Goal: Information Seeking & Learning: Learn about a topic

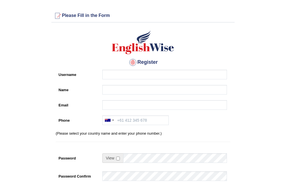
click at [21, 35] on form "Please fix the following errors: Please Fill in the Form Register Username Name…" at bounding box center [143, 158] width 284 height 299
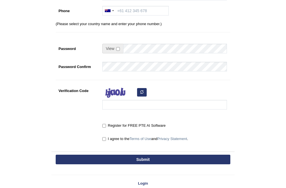
scroll to position [136, 0]
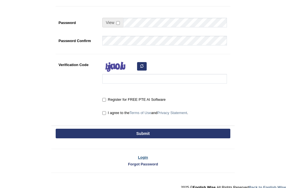
click at [145, 157] on link "Login" at bounding box center [142, 157] width 183 height 5
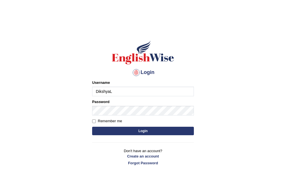
type input "DikshyaL"
click at [149, 130] on button "Login" at bounding box center [143, 131] width 102 height 8
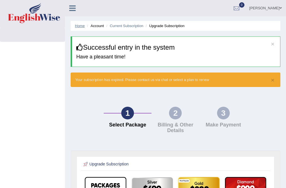
click at [78, 25] on link "Home" at bounding box center [80, 26] width 10 height 4
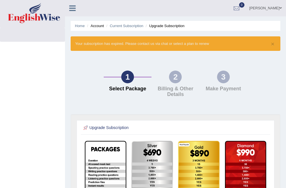
click at [44, 17] on img at bounding box center [34, 13] width 52 height 20
click at [45, 16] on img at bounding box center [34, 13] width 52 height 20
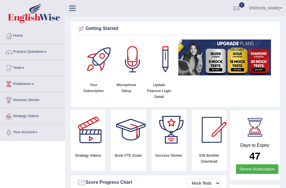
click at [39, 51] on link "Practice Questions" at bounding box center [32, 51] width 64 height 14
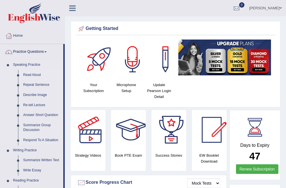
click at [36, 73] on link "Read Aloud" at bounding box center [42, 75] width 43 height 10
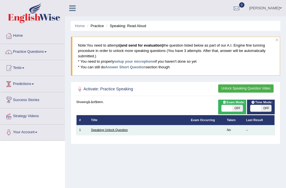
click at [113, 131] on link "Speaking Unlock Question" at bounding box center [109, 129] width 37 height 3
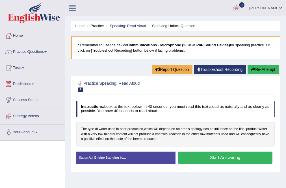
click at [231, 158] on button "Start Answering" at bounding box center [225, 158] width 94 height 12
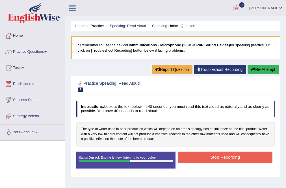
click at [232, 156] on button "Stop Recording" at bounding box center [225, 157] width 94 height 11
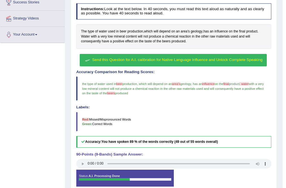
scroll to position [100, 0]
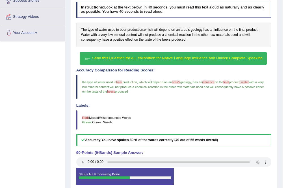
click at [185, 137] on h5 "Accuracy: You have spoken 89 % of the words correctly (49 out of 55 words overa…" at bounding box center [173, 141] width 195 height 12
click at [209, 59] on span "Send this Question for A.I. calibration for Native Language Influence and Unloc…" at bounding box center [177, 58] width 170 height 4
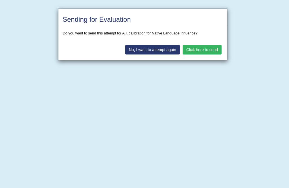
click at [206, 53] on button "Click here to send" at bounding box center [202, 50] width 39 height 10
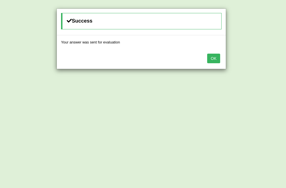
click at [214, 60] on button "OK" at bounding box center [213, 59] width 13 height 10
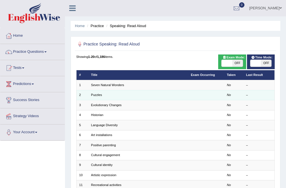
click at [102, 95] on td "Puzzles" at bounding box center [138, 95] width 100 height 10
click at [101, 95] on link "Puzzles" at bounding box center [96, 94] width 11 height 3
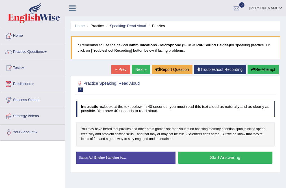
click at [226, 159] on button "Start Answering" at bounding box center [225, 158] width 94 height 12
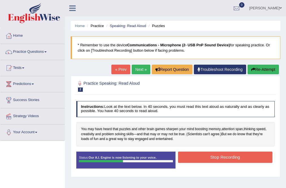
click at [239, 160] on button "Stop Recording" at bounding box center [225, 157] width 94 height 11
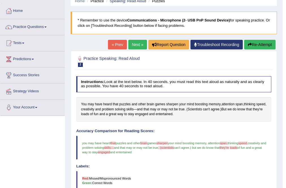
scroll to position [22, 0]
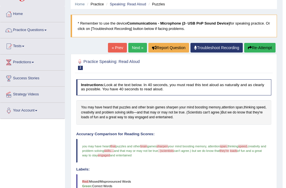
click at [258, 48] on button "Re-Attempt" at bounding box center [259, 48] width 31 height 10
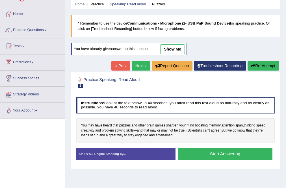
click at [224, 150] on button "Start Answering" at bounding box center [225, 154] width 94 height 12
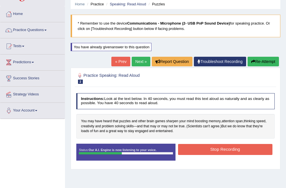
click at [233, 150] on button "Stop Recording" at bounding box center [225, 149] width 94 height 11
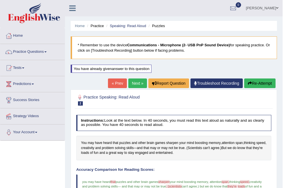
click at [256, 83] on button "Re-Attempt" at bounding box center [259, 84] width 31 height 10
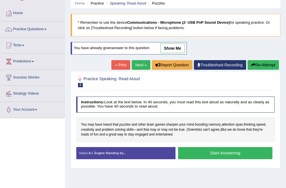
click at [264, 66] on button "Re-Attempt" at bounding box center [263, 65] width 31 height 10
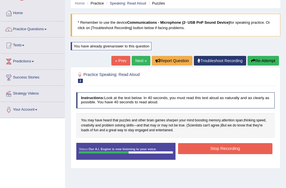
click at [240, 147] on button "Stop Recording" at bounding box center [225, 148] width 94 height 11
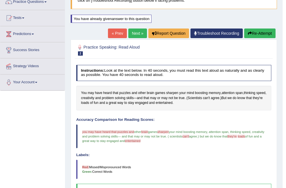
scroll to position [45, 0]
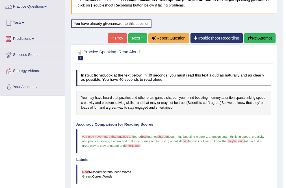
click at [265, 36] on button "Re-Attempt" at bounding box center [259, 38] width 31 height 10
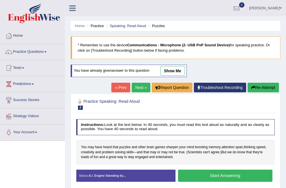
click at [228, 170] on button "Start Answering" at bounding box center [225, 176] width 94 height 12
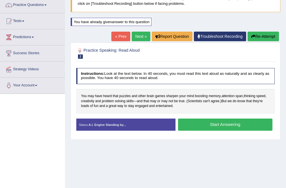
scroll to position [45, 0]
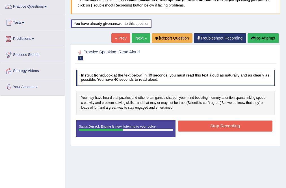
click at [232, 127] on button "Stop Recording" at bounding box center [225, 126] width 94 height 11
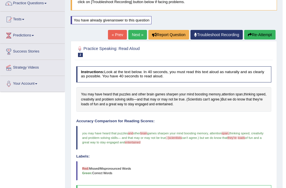
scroll to position [23, 0]
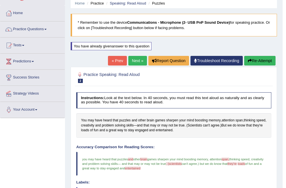
click at [132, 61] on link "Next »" at bounding box center [137, 61] width 19 height 10
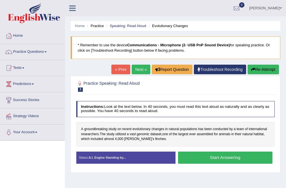
click at [215, 156] on button "Start Answering" at bounding box center [225, 158] width 94 height 12
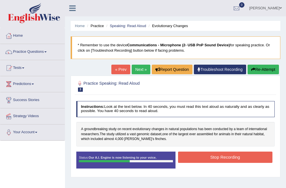
click at [224, 156] on button "Stop Recording" at bounding box center [225, 157] width 94 height 11
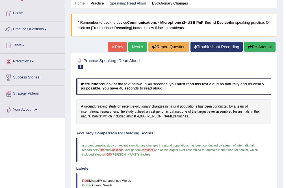
scroll to position [23, 0]
click at [260, 47] on button "Re-Attempt" at bounding box center [259, 47] width 31 height 10
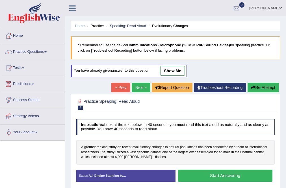
click at [222, 175] on button "Start Answering" at bounding box center [225, 176] width 94 height 12
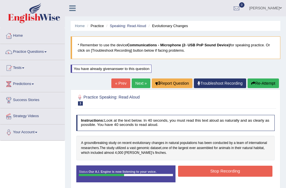
click at [233, 170] on button "Stop Recording" at bounding box center [225, 171] width 94 height 11
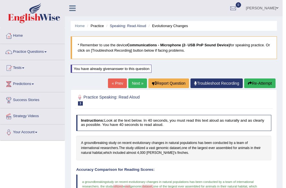
click at [263, 83] on button "Re-Attempt" at bounding box center [259, 84] width 31 height 10
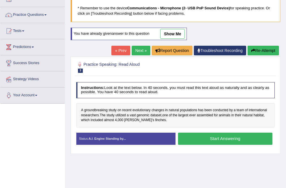
scroll to position [45, 0]
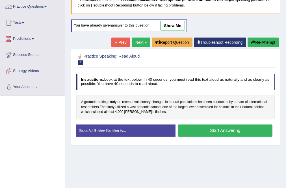
click at [139, 44] on link "Next »" at bounding box center [141, 43] width 19 height 10
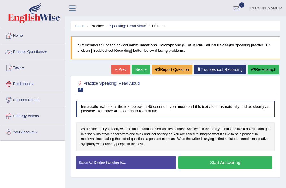
click at [222, 162] on button "Start Answering" at bounding box center [225, 163] width 94 height 12
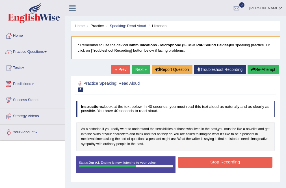
click at [243, 163] on button "Stop Recording" at bounding box center [225, 162] width 94 height 11
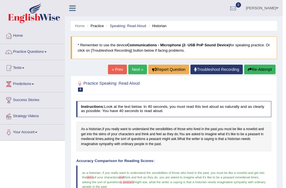
click at [135, 68] on link "Next »" at bounding box center [137, 70] width 19 height 10
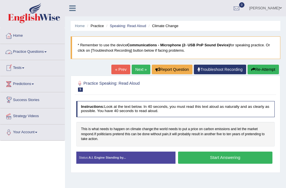
click at [228, 158] on button "Start Answering" at bounding box center [225, 158] width 94 height 12
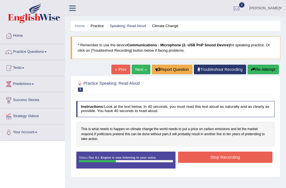
click at [236, 159] on button "Stop Recording" at bounding box center [225, 157] width 94 height 11
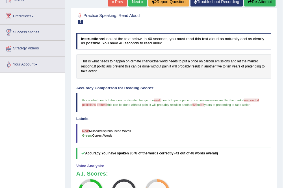
scroll to position [45, 0]
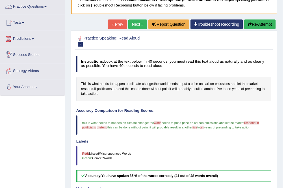
click at [254, 26] on button "Re-Attempt" at bounding box center [259, 25] width 31 height 10
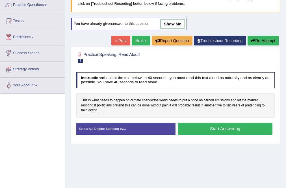
click at [219, 126] on button "Start Answering" at bounding box center [225, 129] width 94 height 12
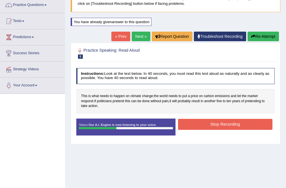
click at [244, 125] on button "Stop Recording" at bounding box center [225, 124] width 94 height 11
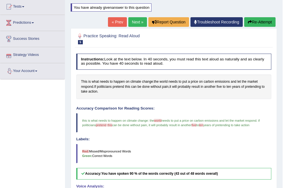
scroll to position [2, 0]
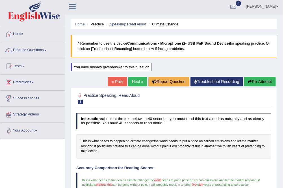
click at [133, 79] on link "Next »" at bounding box center [137, 82] width 19 height 10
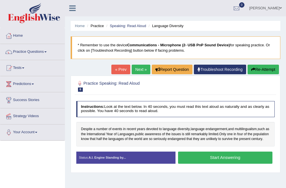
click at [217, 163] on button "Start Answering" at bounding box center [225, 158] width 94 height 12
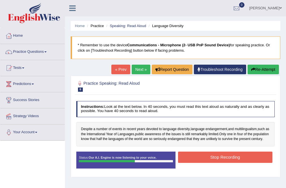
click at [254, 161] on button "Stop Recording" at bounding box center [225, 157] width 94 height 11
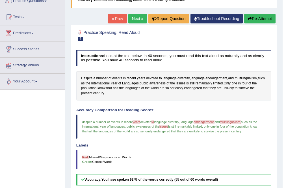
scroll to position [45, 0]
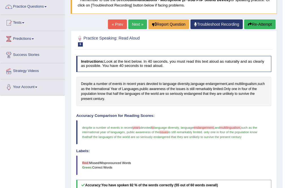
click at [264, 23] on button "Re-Attempt" at bounding box center [259, 25] width 31 height 10
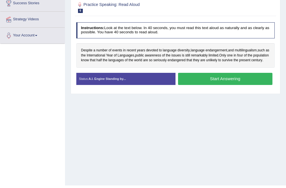
click at [226, 82] on button "Start Answering" at bounding box center [225, 79] width 94 height 12
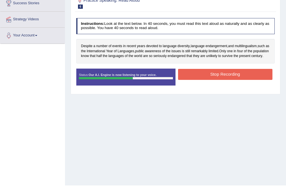
click at [233, 80] on button "Stop Recording" at bounding box center [225, 74] width 94 height 11
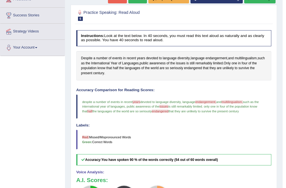
scroll to position [74, 0]
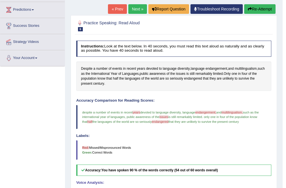
click at [136, 7] on link "Next »" at bounding box center [137, 9] width 19 height 10
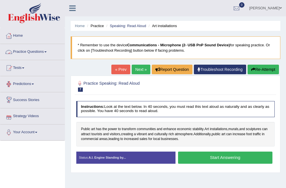
click at [231, 155] on button "Start Answering" at bounding box center [225, 158] width 94 height 12
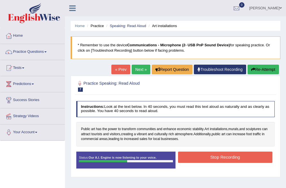
click at [232, 158] on button "Stop Recording" at bounding box center [225, 157] width 94 height 11
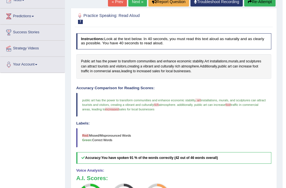
scroll to position [45, 0]
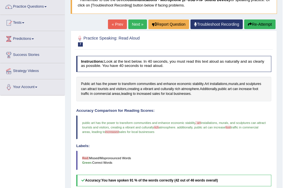
click at [270, 22] on button "Re-Attempt" at bounding box center [259, 25] width 31 height 10
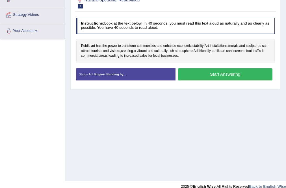
click at [221, 73] on button "Start Answering" at bounding box center [225, 74] width 94 height 12
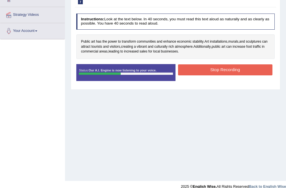
click at [221, 69] on button "Stop Recording" at bounding box center [225, 69] width 94 height 11
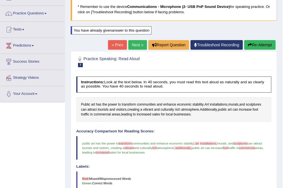
scroll to position [34, 0]
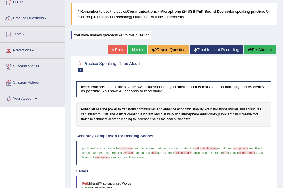
click at [131, 48] on link "Next »" at bounding box center [137, 50] width 19 height 10
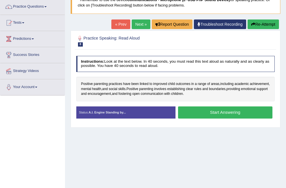
click at [208, 111] on button "Start Answering" at bounding box center [225, 113] width 94 height 12
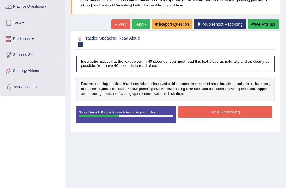
click at [226, 111] on button "Stop Recording" at bounding box center [225, 112] width 94 height 11
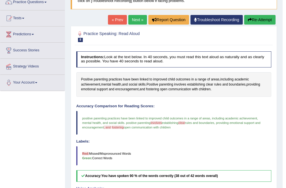
scroll to position [44, 0]
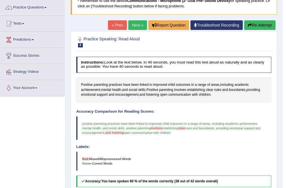
click at [254, 23] on button "Re-Attempt" at bounding box center [259, 25] width 31 height 10
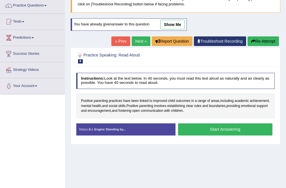
click at [202, 128] on button "Start Answering" at bounding box center [225, 130] width 94 height 12
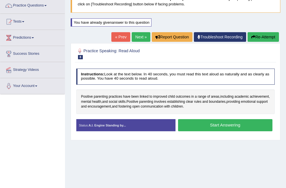
scroll to position [44, 0]
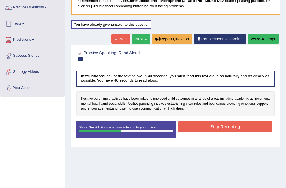
click at [228, 127] on button "Stop Recording" at bounding box center [225, 127] width 94 height 11
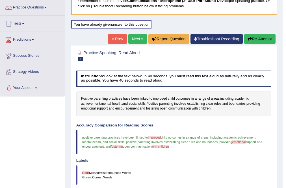
click at [131, 37] on link "Next »" at bounding box center [137, 39] width 19 height 10
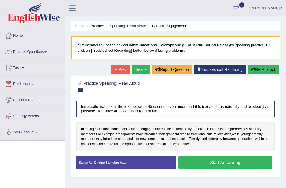
drag, startPoint x: 0, startPoint y: 0, endPoint x: 219, endPoint y: 162, distance: 272.9
click at [219, 162] on button "Start Answering" at bounding box center [225, 163] width 94 height 12
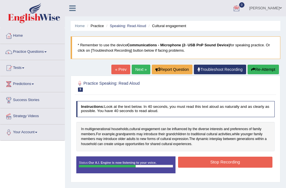
click at [226, 163] on button "Stop Recording" at bounding box center [225, 162] width 94 height 11
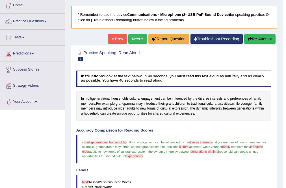
scroll to position [23, 0]
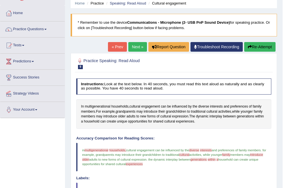
click at [256, 47] on button "Re-Attempt" at bounding box center [259, 47] width 31 height 10
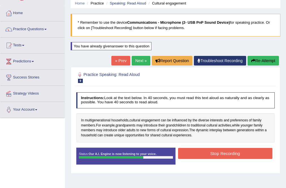
click at [212, 153] on button "Stop Recording" at bounding box center [225, 153] width 94 height 11
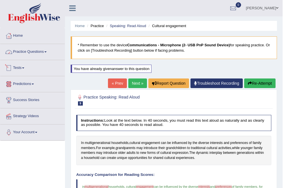
click at [41, 50] on link "Practice Questions" at bounding box center [32, 51] width 64 height 14
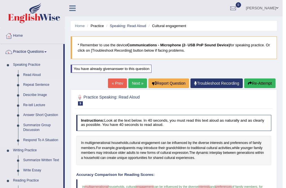
click at [40, 85] on link "Repeat Sentence" at bounding box center [42, 85] width 43 height 10
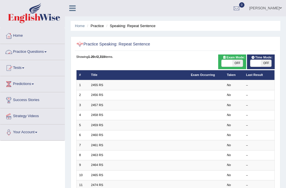
click at [39, 51] on link "Practice Questions" at bounding box center [32, 51] width 64 height 14
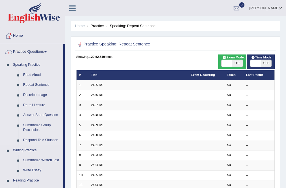
click at [37, 65] on link "Speaking Practice" at bounding box center [36, 65] width 53 height 10
click at [33, 75] on link "Read Aloud" at bounding box center [42, 75] width 43 height 10
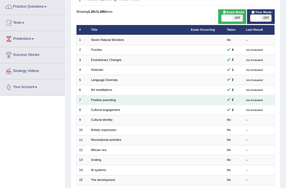
scroll to position [68, 0]
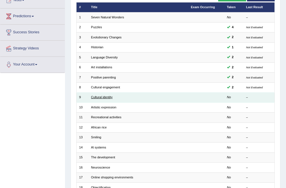
click at [93, 98] on link "Cultural identity" at bounding box center [101, 97] width 21 height 3
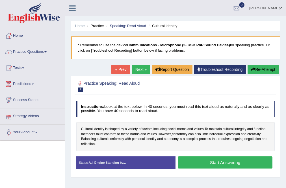
click at [209, 161] on button "Start Answering" at bounding box center [225, 163] width 94 height 12
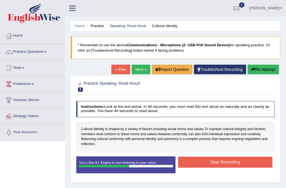
click at [233, 163] on button "Stop Recording" at bounding box center [225, 162] width 94 height 11
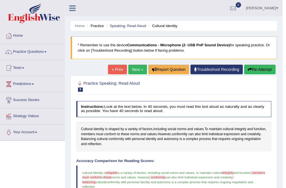
click at [132, 68] on link "Next »" at bounding box center [137, 70] width 19 height 10
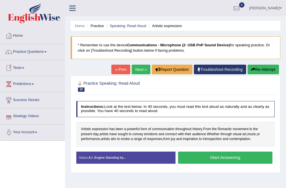
click at [230, 157] on button "Start Answering" at bounding box center [225, 158] width 94 height 12
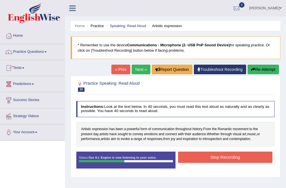
click at [245, 157] on button "Stop Recording" at bounding box center [225, 157] width 94 height 11
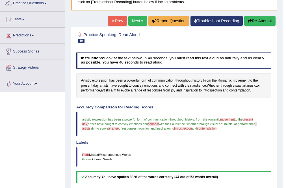
scroll to position [44, 0]
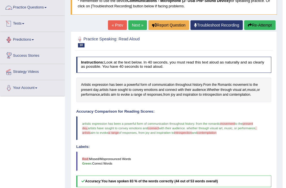
click at [44, 5] on link "Practice Questions" at bounding box center [32, 7] width 64 height 14
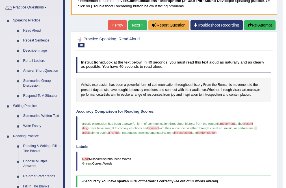
click at [42, 40] on link "Repeat Sentence" at bounding box center [42, 41] width 43 height 10
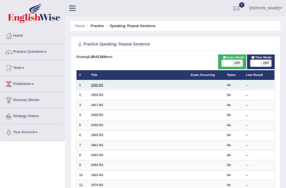
click at [97, 85] on link "2455 RS" at bounding box center [97, 84] width 12 height 3
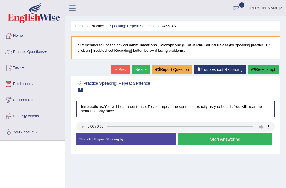
click at [242, 140] on button "Start Answering" at bounding box center [225, 139] width 94 height 12
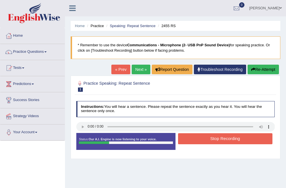
click at [242, 140] on button "Stop Recording" at bounding box center [225, 138] width 94 height 11
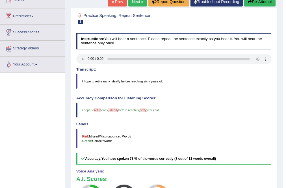
scroll to position [45, 0]
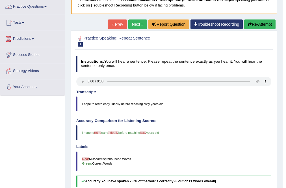
click at [136, 25] on link "Next »" at bounding box center [137, 25] width 19 height 10
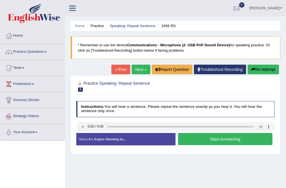
click at [235, 137] on button "Start Answering" at bounding box center [225, 139] width 94 height 12
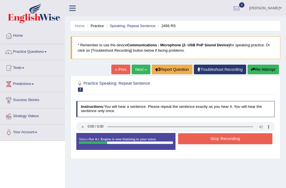
click at [234, 139] on button "Stop Recording" at bounding box center [225, 138] width 94 height 11
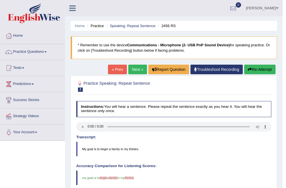
click at [133, 70] on link "Next »" at bounding box center [137, 70] width 19 height 10
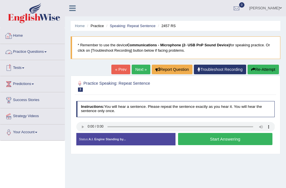
click at [243, 139] on button "Start Answering" at bounding box center [225, 139] width 94 height 12
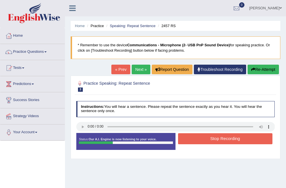
click at [241, 139] on button "Stop Recording" at bounding box center [225, 138] width 94 height 11
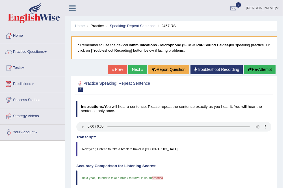
click at [134, 69] on link "Next »" at bounding box center [137, 70] width 19 height 10
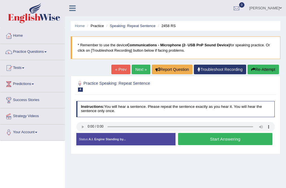
click at [256, 135] on button "Start Answering" at bounding box center [225, 139] width 94 height 12
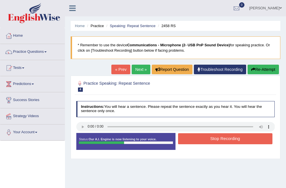
click at [240, 142] on button "Stop Recording" at bounding box center [225, 138] width 94 height 11
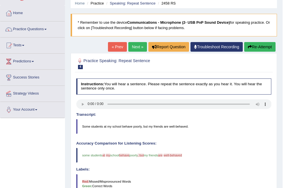
scroll to position [23, 0]
click at [135, 49] on link "Next »" at bounding box center [137, 47] width 19 height 10
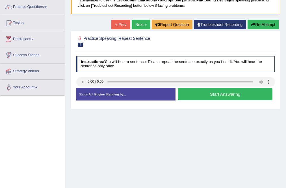
scroll to position [45, 0]
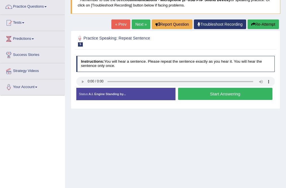
click at [223, 93] on button "Start Answering" at bounding box center [225, 94] width 94 height 12
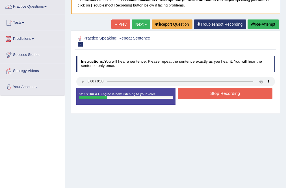
click at [224, 93] on button "Stop Recording" at bounding box center [225, 93] width 94 height 11
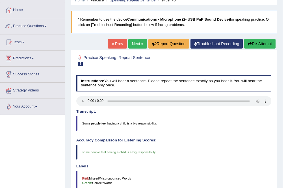
scroll to position [23, 0]
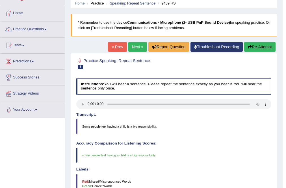
drag, startPoint x: 137, startPoint y: 44, endPoint x: 135, endPoint y: 51, distance: 7.5
click at [137, 44] on link "Next »" at bounding box center [137, 47] width 19 height 10
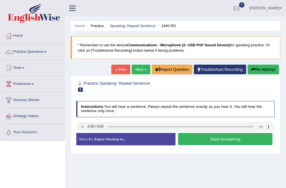
click at [239, 137] on button "Start Answering" at bounding box center [225, 139] width 94 height 12
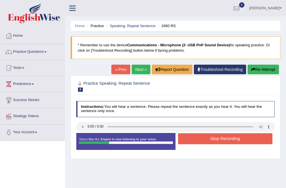
click at [237, 141] on button "Stop Recording" at bounding box center [225, 138] width 94 height 11
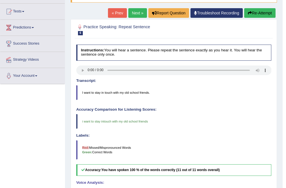
scroll to position [45, 0]
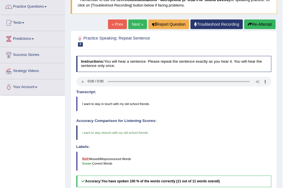
click at [135, 21] on link "Next »" at bounding box center [137, 25] width 19 height 10
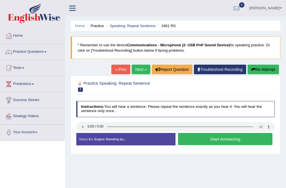
click at [223, 141] on button "Start Answering" at bounding box center [225, 139] width 94 height 12
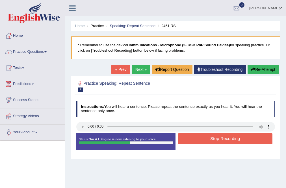
click at [235, 144] on button "Stop Recording" at bounding box center [225, 138] width 94 height 11
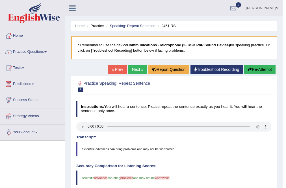
click at [133, 71] on link "Next »" at bounding box center [137, 70] width 19 height 10
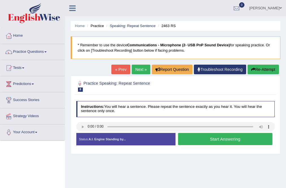
click at [239, 139] on button "Start Answering" at bounding box center [225, 139] width 94 height 12
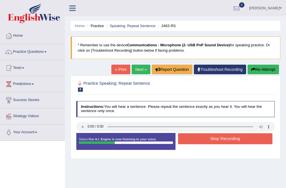
click at [239, 140] on button "Stop Recording" at bounding box center [225, 138] width 94 height 11
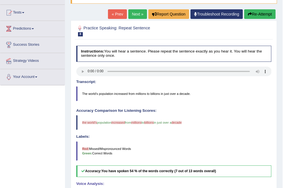
scroll to position [45, 0]
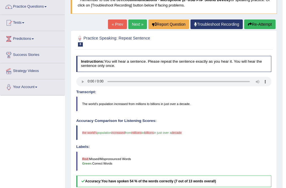
click at [133, 24] on link "Next »" at bounding box center [137, 25] width 19 height 10
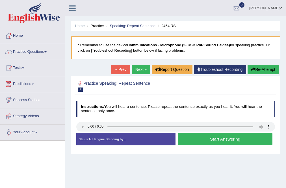
click at [235, 136] on button "Start Answering" at bounding box center [225, 139] width 94 height 12
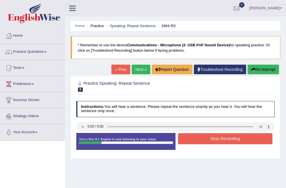
click at [235, 137] on button "Stop Recording" at bounding box center [225, 138] width 94 height 11
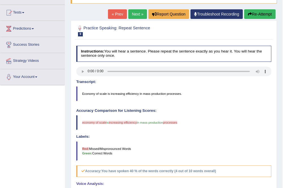
scroll to position [45, 0]
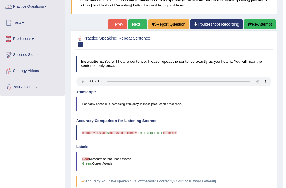
click at [131, 28] on link "Next »" at bounding box center [137, 25] width 19 height 10
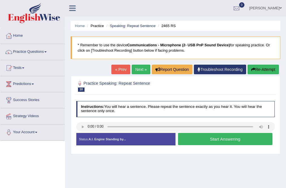
click at [203, 142] on button "Start Answering" at bounding box center [225, 139] width 94 height 12
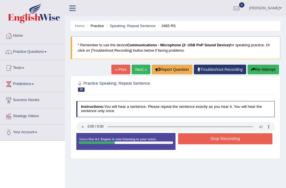
click at [218, 142] on button "Stop Recording" at bounding box center [225, 138] width 94 height 11
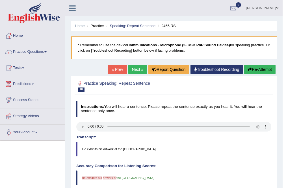
click at [132, 68] on link "Next »" at bounding box center [137, 70] width 19 height 10
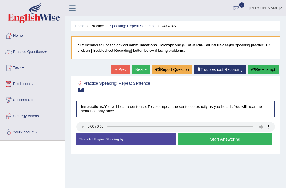
click at [243, 139] on button "Start Answering" at bounding box center [225, 139] width 94 height 12
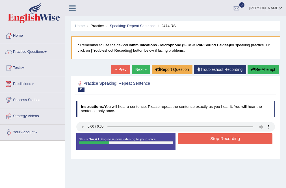
click at [250, 139] on button "Stop Recording" at bounding box center [225, 138] width 94 height 11
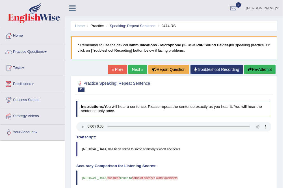
click at [140, 69] on link "Next »" at bounding box center [137, 70] width 19 height 10
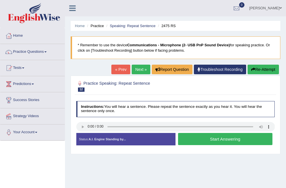
click at [234, 140] on button "Start Answering" at bounding box center [225, 139] width 94 height 12
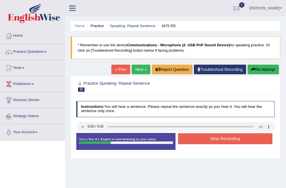
click at [234, 140] on button "Stop Recording" at bounding box center [225, 138] width 94 height 11
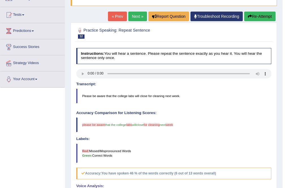
scroll to position [45, 0]
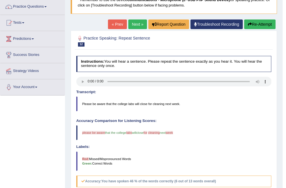
click at [134, 25] on link "Next »" at bounding box center [137, 25] width 19 height 10
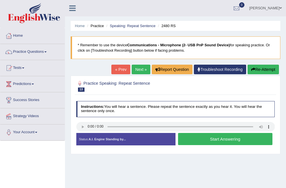
click at [244, 138] on button "Start Answering" at bounding box center [225, 139] width 94 height 12
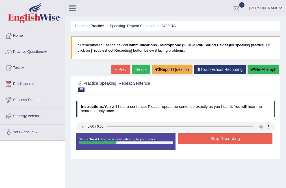
click at [226, 135] on button "Stop Recording" at bounding box center [225, 138] width 94 height 11
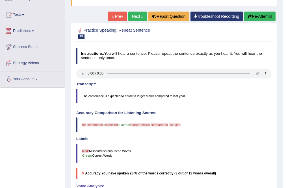
scroll to position [45, 0]
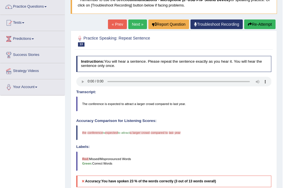
click at [132, 22] on link "Next »" at bounding box center [137, 25] width 19 height 10
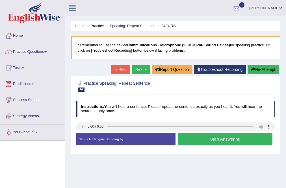
click at [242, 138] on button "Start Answering" at bounding box center [225, 139] width 94 height 12
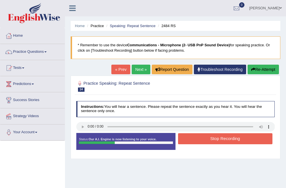
click at [244, 138] on button "Stop Recording" at bounding box center [225, 138] width 94 height 11
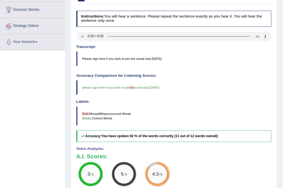
scroll to position [68, 0]
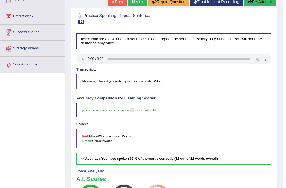
click at [134, 4] on link "Next »" at bounding box center [137, 2] width 19 height 10
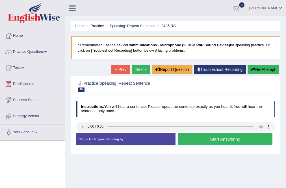
click at [243, 140] on button "Start Answering" at bounding box center [225, 139] width 94 height 12
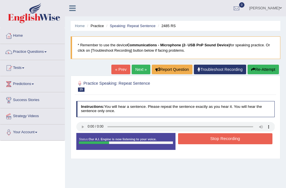
click at [243, 140] on button "Stop Recording" at bounding box center [225, 138] width 94 height 11
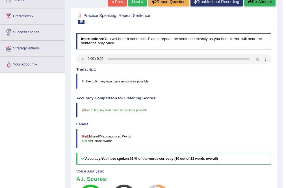
scroll to position [45, 0]
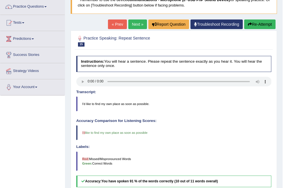
click at [131, 26] on link "Next »" at bounding box center [137, 25] width 19 height 10
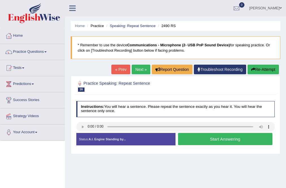
click at [240, 139] on button "Start Answering" at bounding box center [225, 139] width 94 height 12
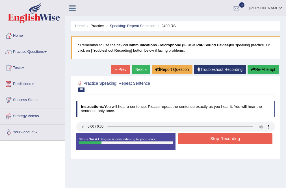
click at [240, 140] on button "Stop Recording" at bounding box center [225, 138] width 94 height 11
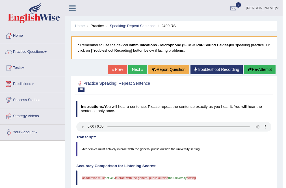
click at [137, 68] on link "Next »" at bounding box center [137, 70] width 19 height 10
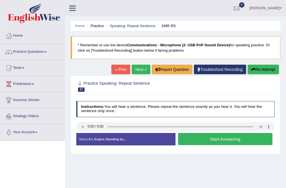
click at [229, 139] on button "Start Answering" at bounding box center [225, 139] width 94 height 12
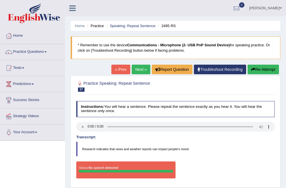
click at [259, 73] on button "Re-Attempt" at bounding box center [263, 70] width 31 height 10
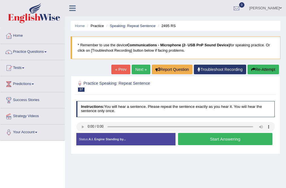
click at [211, 142] on button "Start Answering" at bounding box center [225, 139] width 94 height 12
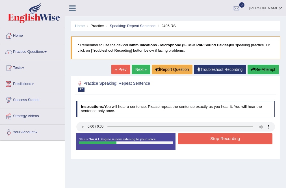
click at [215, 142] on button "Stop Recording" at bounding box center [225, 138] width 94 height 11
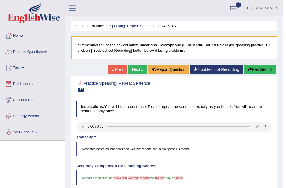
click at [136, 68] on link "Next »" at bounding box center [137, 70] width 19 height 10
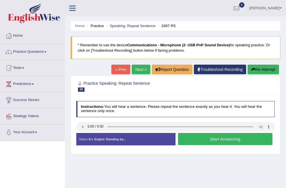
click at [221, 139] on button "Start Answering" at bounding box center [225, 139] width 94 height 12
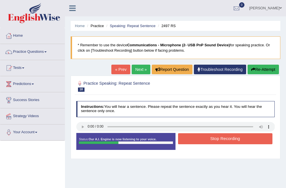
click at [222, 139] on button "Stop Recording" at bounding box center [225, 138] width 94 height 11
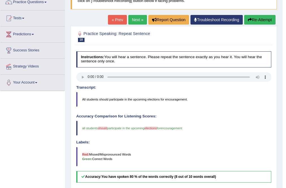
scroll to position [23, 0]
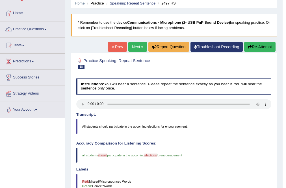
click at [134, 47] on link "Next »" at bounding box center [137, 47] width 19 height 10
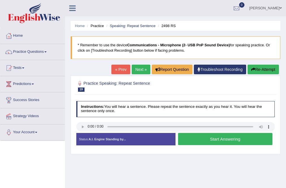
click at [232, 142] on button "Start Answering" at bounding box center [225, 139] width 94 height 12
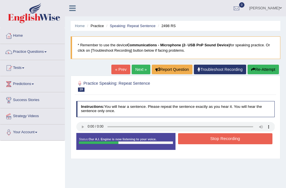
click at [240, 142] on button "Stop Recording" at bounding box center [225, 138] width 94 height 11
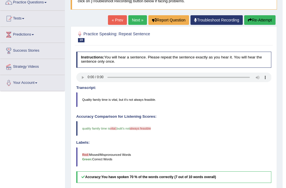
scroll to position [23, 0]
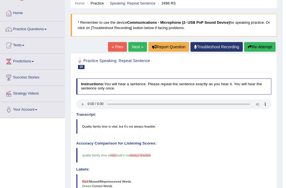
click at [138, 46] on link "Next »" at bounding box center [137, 47] width 19 height 10
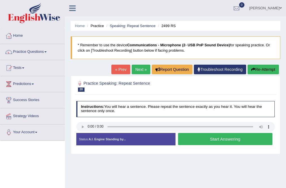
click at [223, 138] on button "Start Answering" at bounding box center [225, 139] width 94 height 12
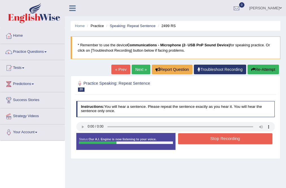
click at [223, 138] on button "Stop Recording" at bounding box center [225, 138] width 94 height 11
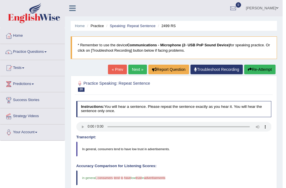
click at [133, 72] on link "Next »" at bounding box center [137, 70] width 19 height 10
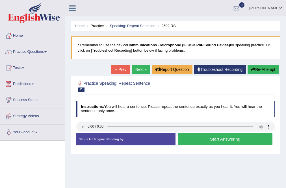
click at [208, 139] on button "Start Answering" at bounding box center [225, 139] width 94 height 12
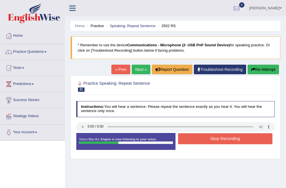
click at [210, 140] on button "Stop Recording" at bounding box center [225, 138] width 94 height 11
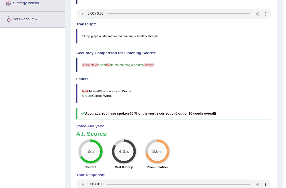
scroll to position [45, 0]
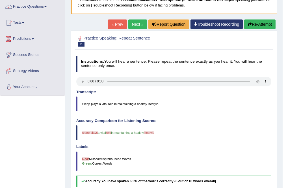
click at [138, 23] on link "Next »" at bounding box center [137, 25] width 19 height 10
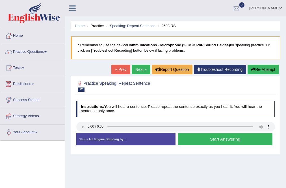
click at [223, 135] on button "Start Answering" at bounding box center [225, 139] width 94 height 12
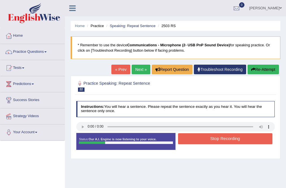
click at [224, 142] on button "Stop Recording" at bounding box center [225, 138] width 94 height 11
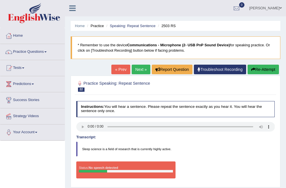
click at [256, 62] on div "Home Practice Speaking: Repeat Sentence 2503 RS * Remember to use the device Co…" at bounding box center [175, 141] width 221 height 283
click at [258, 69] on button "Re-Attempt" at bounding box center [263, 70] width 31 height 10
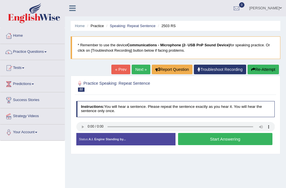
click at [217, 139] on button "Start Answering" at bounding box center [225, 139] width 94 height 12
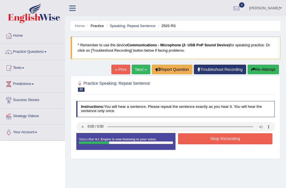
click at [206, 136] on button "Stop Recording" at bounding box center [225, 138] width 94 height 11
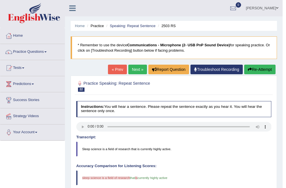
click at [134, 71] on link "Next »" at bounding box center [137, 70] width 19 height 10
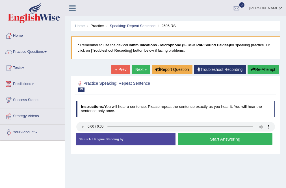
click at [212, 138] on button "Start Answering" at bounding box center [225, 139] width 94 height 12
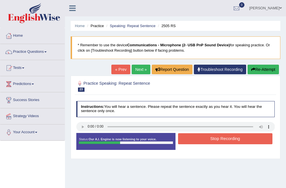
click at [219, 139] on button "Stop Recording" at bounding box center [225, 138] width 94 height 11
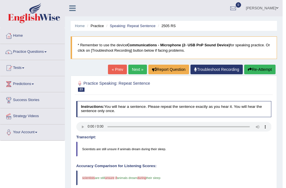
click at [136, 71] on link "Next »" at bounding box center [137, 70] width 19 height 10
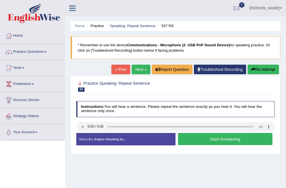
click at [220, 137] on button "Start Answering" at bounding box center [225, 139] width 94 height 12
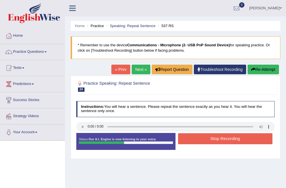
click at [220, 138] on button "Stop Recording" at bounding box center [225, 138] width 94 height 11
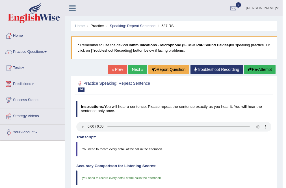
click at [134, 70] on link "Next »" at bounding box center [137, 70] width 19 height 10
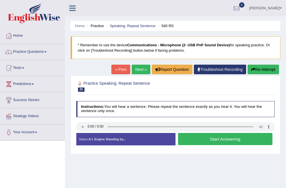
click at [220, 138] on button "Start Answering" at bounding box center [225, 139] width 94 height 12
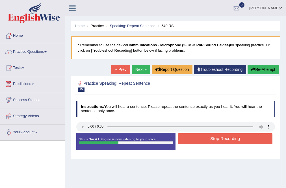
click at [220, 138] on button "Stop Recording" at bounding box center [225, 138] width 94 height 11
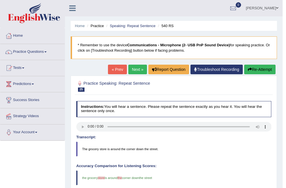
click at [133, 70] on link "Next »" at bounding box center [137, 70] width 19 height 10
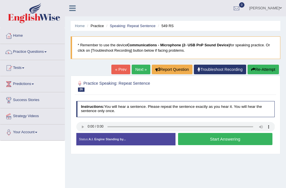
click at [223, 139] on button "Start Answering" at bounding box center [225, 139] width 94 height 12
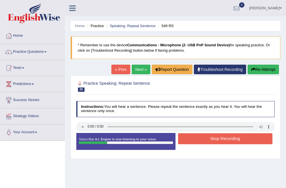
click at [224, 139] on button "Stop Recording" at bounding box center [225, 138] width 94 height 11
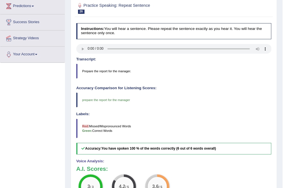
scroll to position [68, 0]
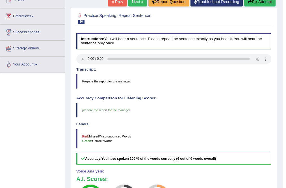
click at [249, 4] on button "Re-Attempt" at bounding box center [259, 2] width 31 height 10
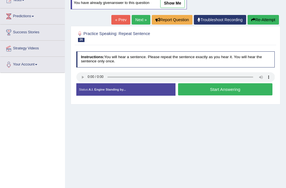
click at [232, 89] on button "Start Answering" at bounding box center [225, 89] width 94 height 12
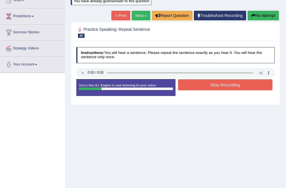
click at [231, 87] on button "Stop Recording" at bounding box center [225, 84] width 94 height 11
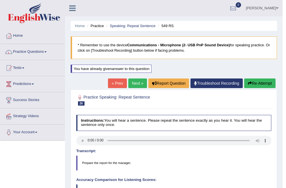
click at [138, 86] on link "Next »" at bounding box center [137, 84] width 19 height 10
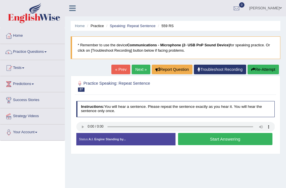
click at [223, 137] on button "Start Answering" at bounding box center [225, 139] width 94 height 12
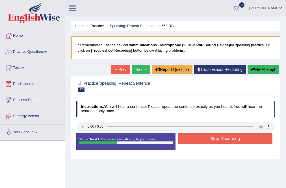
click at [224, 137] on button "Stop Recording" at bounding box center [225, 138] width 94 height 11
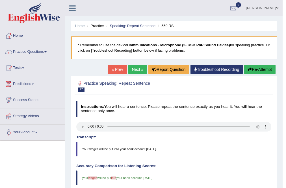
click at [132, 71] on link "Next »" at bounding box center [137, 70] width 19 height 10
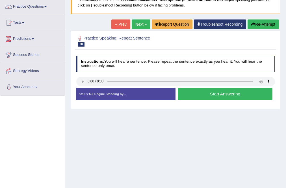
click at [219, 95] on button "Start Answering" at bounding box center [225, 94] width 94 height 12
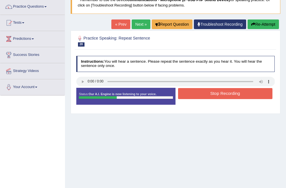
click at [219, 95] on button "Stop Recording" at bounding box center [225, 93] width 94 height 11
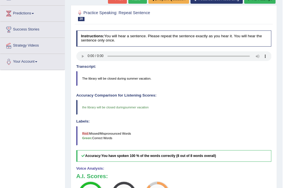
scroll to position [45, 0]
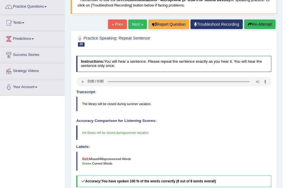
click at [137, 27] on link "Next »" at bounding box center [137, 25] width 19 height 10
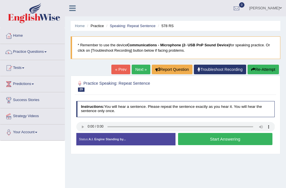
click at [218, 139] on button "Start Answering" at bounding box center [225, 139] width 94 height 12
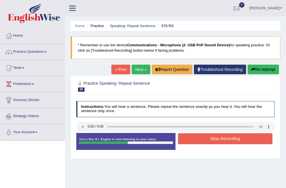
click at [260, 72] on button "Re-Attempt" at bounding box center [263, 70] width 31 height 10
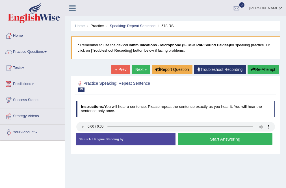
click at [244, 140] on button "Start Answering" at bounding box center [225, 139] width 94 height 12
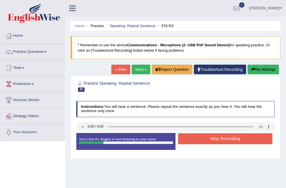
click at [244, 140] on button "Stop Recording" at bounding box center [225, 138] width 94 height 11
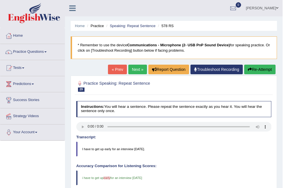
click at [136, 70] on link "Next »" at bounding box center [137, 70] width 19 height 10
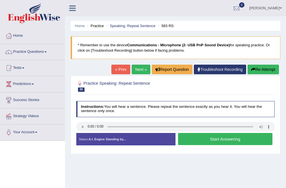
click at [221, 140] on button "Start Answering" at bounding box center [225, 139] width 94 height 12
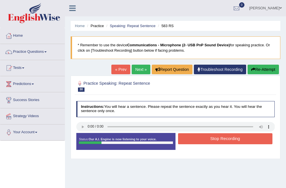
click at [223, 141] on button "Stop Recording" at bounding box center [225, 138] width 94 height 11
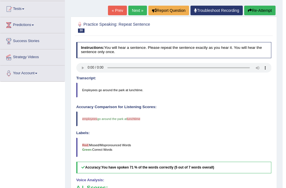
scroll to position [23, 0]
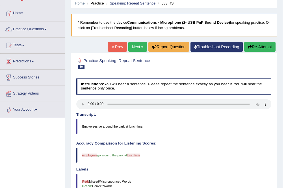
click at [267, 47] on button "Re-Attempt" at bounding box center [259, 47] width 31 height 10
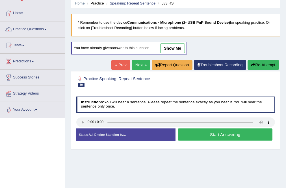
click at [193, 131] on button "Start Answering" at bounding box center [225, 135] width 94 height 12
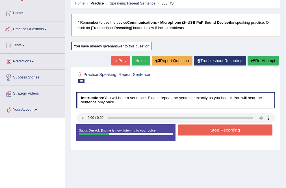
click at [205, 132] on button "Stop Recording" at bounding box center [225, 130] width 94 height 11
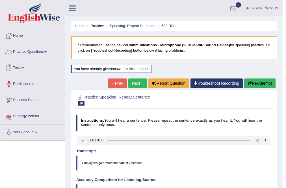
click at [34, 50] on link "Practice Questions" at bounding box center [32, 51] width 64 height 14
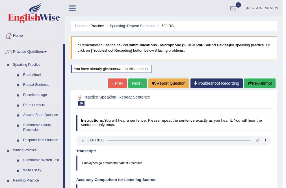
click at [35, 95] on link "Describe Image" at bounding box center [42, 95] width 43 height 10
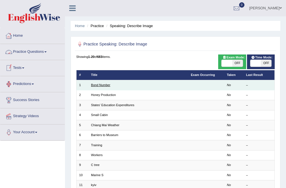
click at [98, 86] on link "Bond Number" at bounding box center [100, 84] width 19 height 3
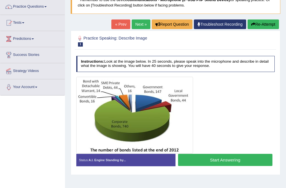
scroll to position [45, 0]
click at [252, 156] on button "Start Answering" at bounding box center [225, 160] width 94 height 12
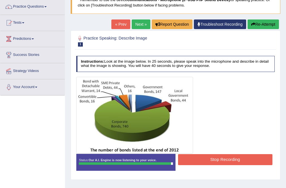
click at [265, 23] on button "Re-Attempt" at bounding box center [263, 25] width 31 height 10
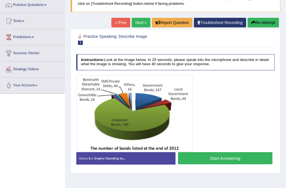
scroll to position [47, 0]
click at [221, 159] on button "Start Answering" at bounding box center [225, 158] width 94 height 12
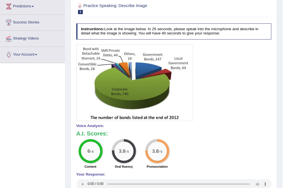
scroll to position [70, 0]
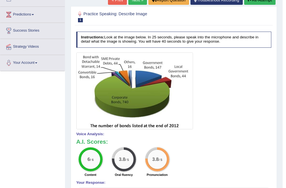
click at [261, 1] on button "Re-Attempt" at bounding box center [259, 0] width 31 height 10
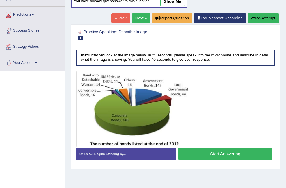
scroll to position [70, 0]
click at [230, 153] on button "Start Answering" at bounding box center [225, 154] width 94 height 12
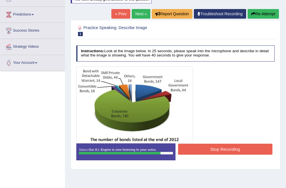
click at [228, 148] on button "Stop Recording" at bounding box center [225, 149] width 94 height 11
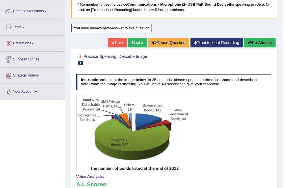
scroll to position [41, 0]
click at [136, 43] on link "Next »" at bounding box center [137, 43] width 19 height 10
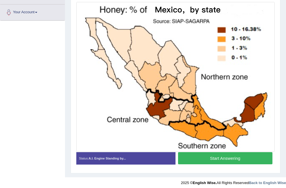
scroll to position [123, 0]
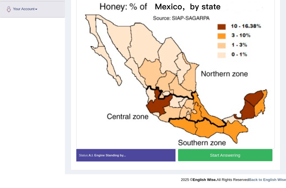
click at [224, 154] on button "Start Answering" at bounding box center [225, 155] width 94 height 12
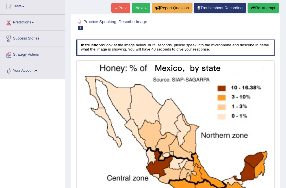
scroll to position [55, 0]
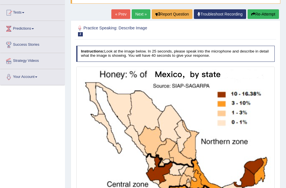
click at [267, 13] on button "Re-Attempt" at bounding box center [263, 14] width 31 height 10
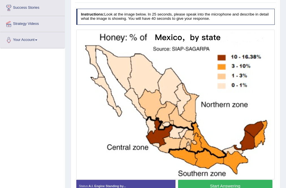
scroll to position [101, 0]
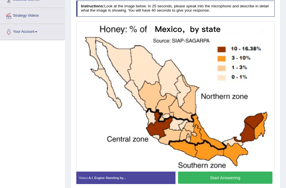
click at [235, 175] on button "Start Answering" at bounding box center [225, 178] width 94 height 12
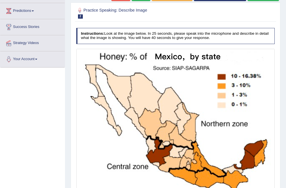
scroll to position [33, 0]
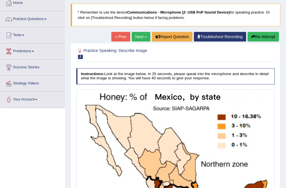
click at [269, 35] on button "Re-Attempt" at bounding box center [263, 37] width 31 height 10
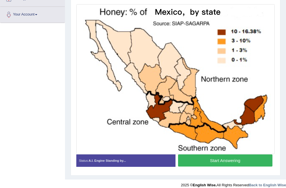
scroll to position [123, 0]
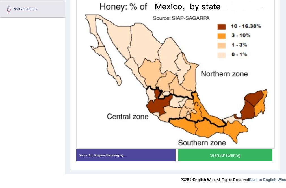
click at [224, 155] on button "Start Answering" at bounding box center [225, 155] width 94 height 12
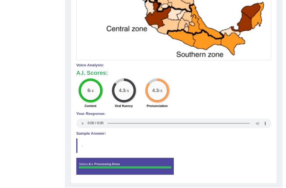
scroll to position [222, 0]
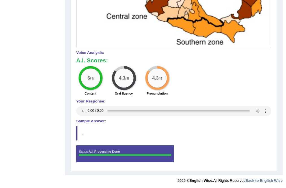
click at [99, 120] on h4 "Sample Answer:" at bounding box center [173, 121] width 195 height 4
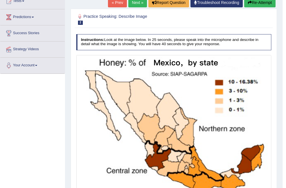
scroll to position [63, 0]
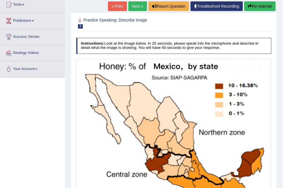
click at [134, 5] on link "Next »" at bounding box center [137, 6] width 19 height 10
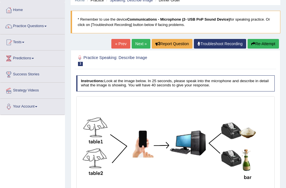
scroll to position [68, 0]
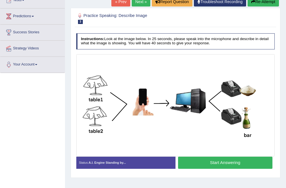
click at [256, 159] on button "Start Answering" at bounding box center [225, 163] width 94 height 12
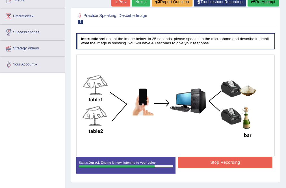
click at [253, 159] on button "Stop Recording" at bounding box center [225, 162] width 94 height 11
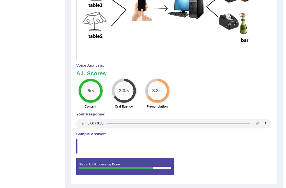
scroll to position [175, 0]
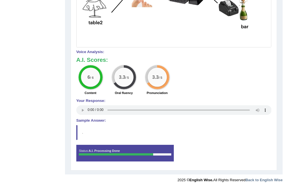
click at [77, 137] on blockquote "." at bounding box center [173, 132] width 195 height 15
click at [96, 130] on blockquote "." at bounding box center [173, 132] width 195 height 15
click at [103, 121] on h4 "Sample Answer:" at bounding box center [173, 121] width 195 height 4
click at [77, 134] on blockquote "." at bounding box center [173, 132] width 195 height 15
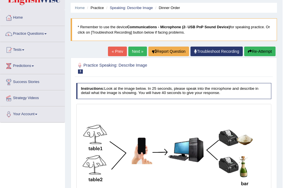
scroll to position [17, 0]
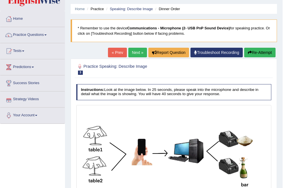
click at [129, 51] on link "Next »" at bounding box center [137, 53] width 19 height 10
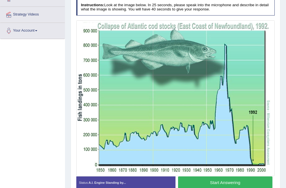
scroll to position [113, 0]
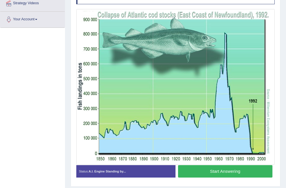
click at [217, 173] on button "Start Answering" at bounding box center [225, 171] width 94 height 12
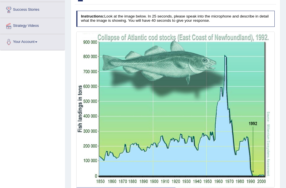
scroll to position [45, 0]
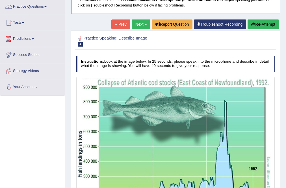
click at [262, 23] on button "Re-Attempt" at bounding box center [263, 25] width 31 height 10
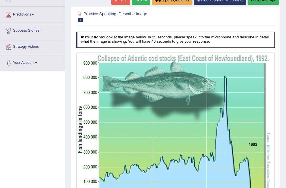
scroll to position [115, 0]
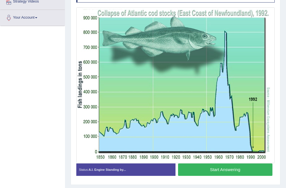
click at [224, 168] on button "Start Answering" at bounding box center [225, 170] width 94 height 12
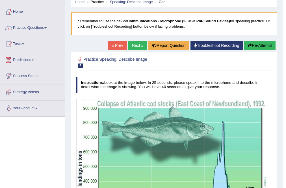
scroll to position [24, 0]
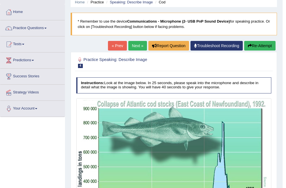
click at [260, 48] on button "Re-Attempt" at bounding box center [259, 46] width 31 height 10
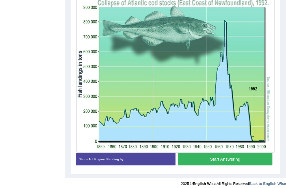
scroll to position [147, 0]
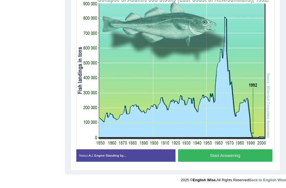
click at [228, 157] on button "Start Answering" at bounding box center [225, 156] width 94 height 12
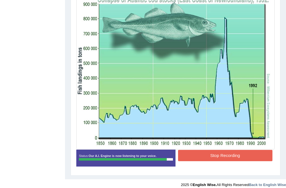
scroll to position [143, 0]
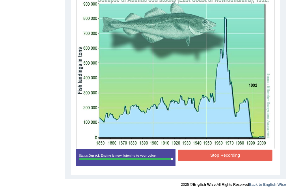
click at [230, 157] on button "Stop Recording" at bounding box center [225, 155] width 94 height 11
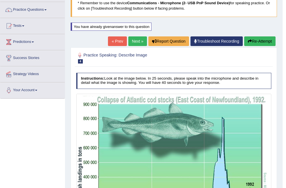
scroll to position [38, 0]
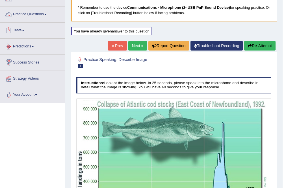
click at [48, 13] on link "Practice Questions" at bounding box center [32, 14] width 64 height 14
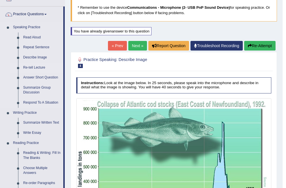
click at [34, 68] on link "Re-tell Lecture" at bounding box center [42, 68] width 43 height 10
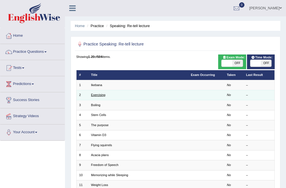
click at [98, 95] on link "Exercising" at bounding box center [98, 94] width 14 height 3
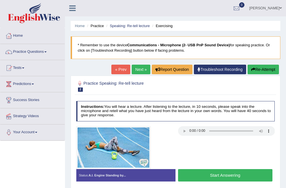
click at [234, 178] on button "Start Answering" at bounding box center [225, 175] width 94 height 12
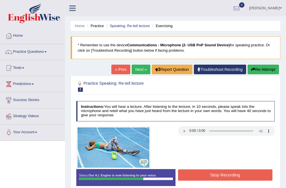
click at [268, 68] on button "Re-Attempt" at bounding box center [263, 70] width 31 height 10
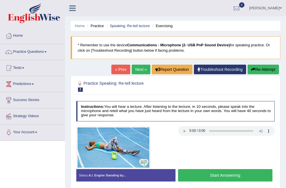
click at [224, 175] on button "Start Answering" at bounding box center [225, 175] width 94 height 12
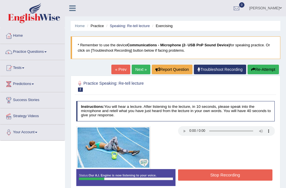
click at [261, 71] on button "Re-Attempt" at bounding box center [263, 70] width 31 height 10
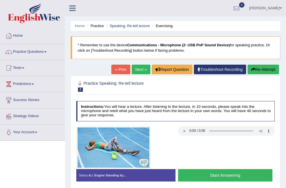
click at [228, 172] on button "Start Answering" at bounding box center [225, 175] width 94 height 12
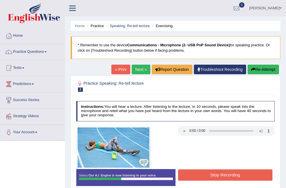
click at [265, 72] on button "Re-Attempt" at bounding box center [263, 70] width 31 height 10
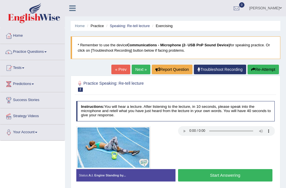
click at [225, 177] on button "Start Answering" at bounding box center [225, 175] width 94 height 12
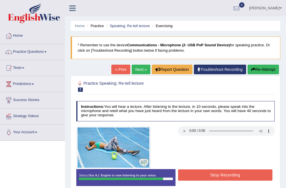
click at [252, 171] on button "Stop Recording" at bounding box center [225, 175] width 94 height 11
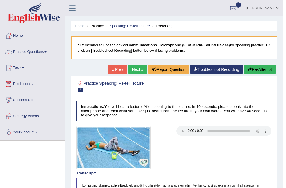
click at [136, 70] on link "Next »" at bounding box center [137, 70] width 19 height 10
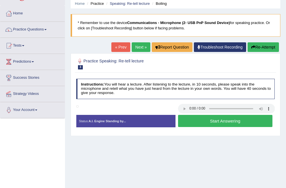
scroll to position [23, 0]
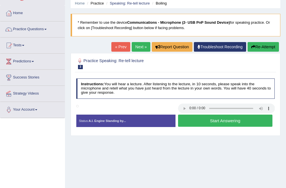
click at [224, 123] on button "Start Answering" at bounding box center [225, 121] width 94 height 12
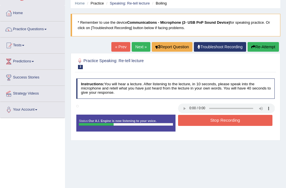
click at [269, 47] on button "Re-Attempt" at bounding box center [263, 47] width 31 height 10
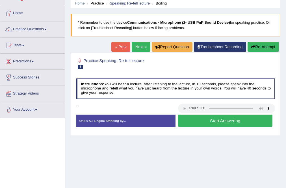
click at [219, 121] on button "Start Answering" at bounding box center [225, 121] width 94 height 12
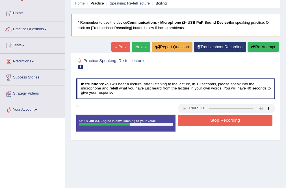
click at [261, 50] on button "Re-Attempt" at bounding box center [263, 47] width 31 height 10
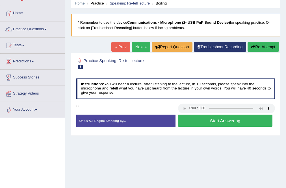
click at [217, 123] on button "Start Answering" at bounding box center [225, 121] width 94 height 12
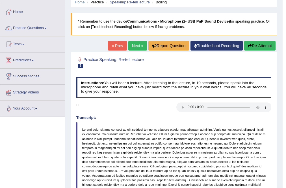
scroll to position [23, 0]
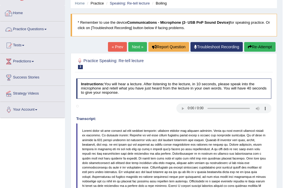
click at [39, 31] on link "Practice Questions" at bounding box center [32, 28] width 64 height 14
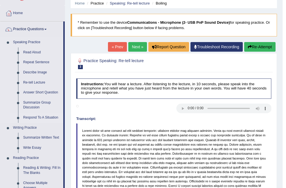
click at [39, 118] on link "Respond To A Situation" at bounding box center [42, 118] width 43 height 10
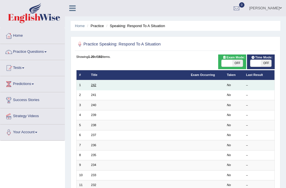
click at [95, 85] on link "242" at bounding box center [93, 84] width 5 height 3
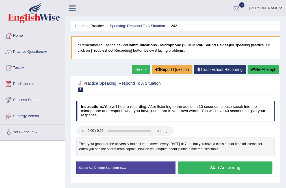
click at [222, 168] on button "Start Answering" at bounding box center [225, 168] width 94 height 12
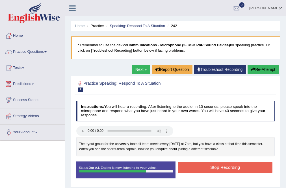
click at [225, 165] on button "Stop Recording" at bounding box center [225, 167] width 94 height 11
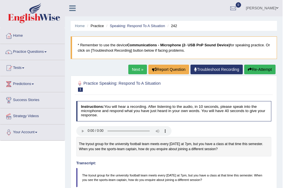
click at [141, 68] on link "Next »" at bounding box center [137, 70] width 19 height 10
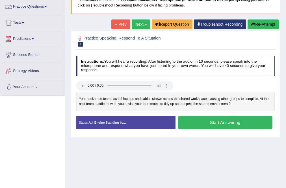
click at [208, 121] on button "Start Answering" at bounding box center [225, 122] width 94 height 12
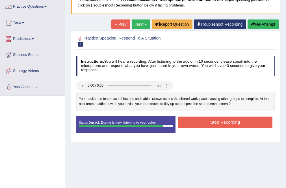
click at [246, 122] on button "Stop Recording" at bounding box center [225, 122] width 94 height 11
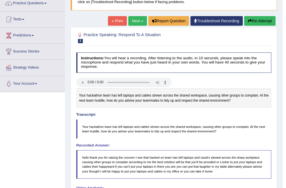
scroll to position [45, 0]
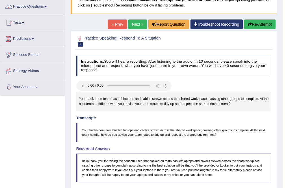
click at [258, 23] on button "Re-Attempt" at bounding box center [259, 25] width 31 height 10
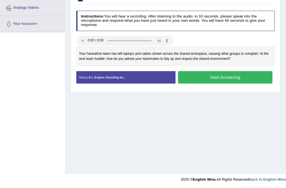
scroll to position [109, 0]
click at [232, 77] on button "Start Answering" at bounding box center [225, 77] width 94 height 12
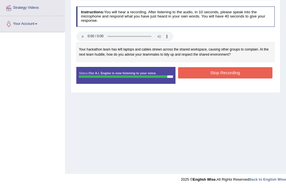
click at [196, 74] on button "Stop Recording" at bounding box center [225, 72] width 94 height 11
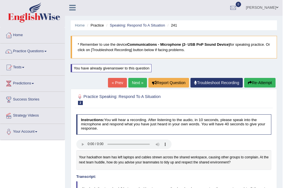
scroll to position [0, 0]
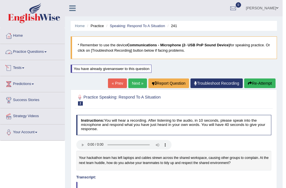
click at [47, 48] on link "Practice Questions" at bounding box center [32, 51] width 64 height 14
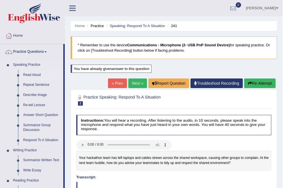
click at [38, 76] on link "Read Aloud" at bounding box center [42, 75] width 43 height 10
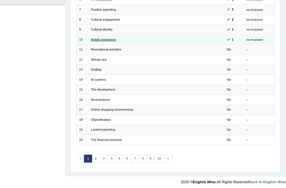
click at [95, 40] on link "Artistic expression" at bounding box center [103, 39] width 25 height 3
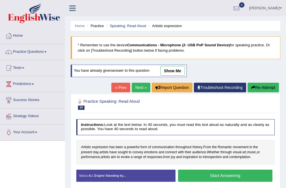
click at [176, 74] on link "show me" at bounding box center [172, 71] width 25 height 10
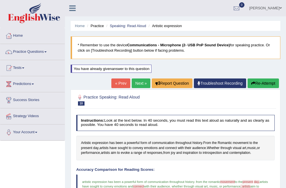
click at [176, 74] on div "Home Practice Speaking: Read Aloud Artistic expression * Remember to use the de…" at bounding box center [175, 151] width 221 height 302
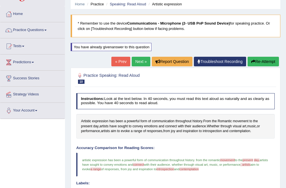
scroll to position [8, 0]
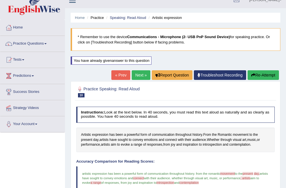
click at [135, 75] on link "Next »" at bounding box center [141, 75] width 19 height 10
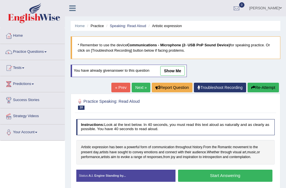
click at [116, 89] on link "« Prev" at bounding box center [120, 88] width 19 height 10
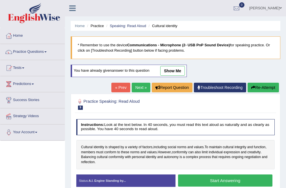
click at [176, 73] on link "show me" at bounding box center [172, 71] width 25 height 10
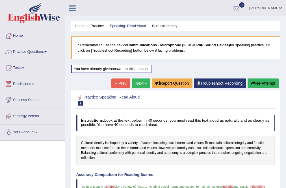
click at [176, 73] on div "Home Practice Speaking: Read Aloud Cultural identity * Remember to use the devi…" at bounding box center [175, 153] width 221 height 307
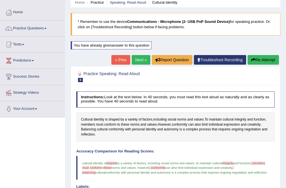
scroll to position [23, 0]
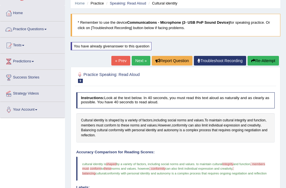
click at [41, 29] on link "Practice Questions" at bounding box center [32, 28] width 64 height 14
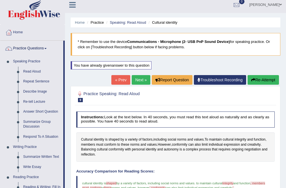
scroll to position [0, 0]
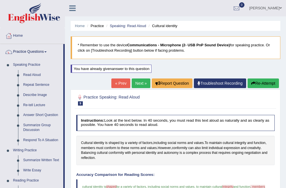
click at [278, 7] on link "[PERSON_NAME]" at bounding box center [265, 7] width 41 height 15
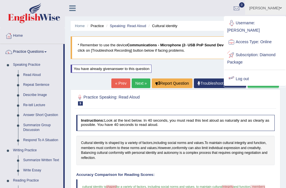
click at [237, 75] on link "Log out" at bounding box center [254, 79] width 61 height 13
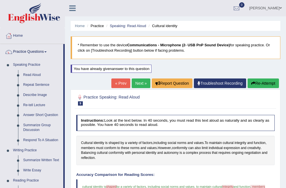
click at [237, 73] on div "Home Practice Speaking: Read Aloud Cultural identity * Remember to use the devi…" at bounding box center [175, 173] width 221 height 347
